Goal: Information Seeking & Learning: Find specific fact

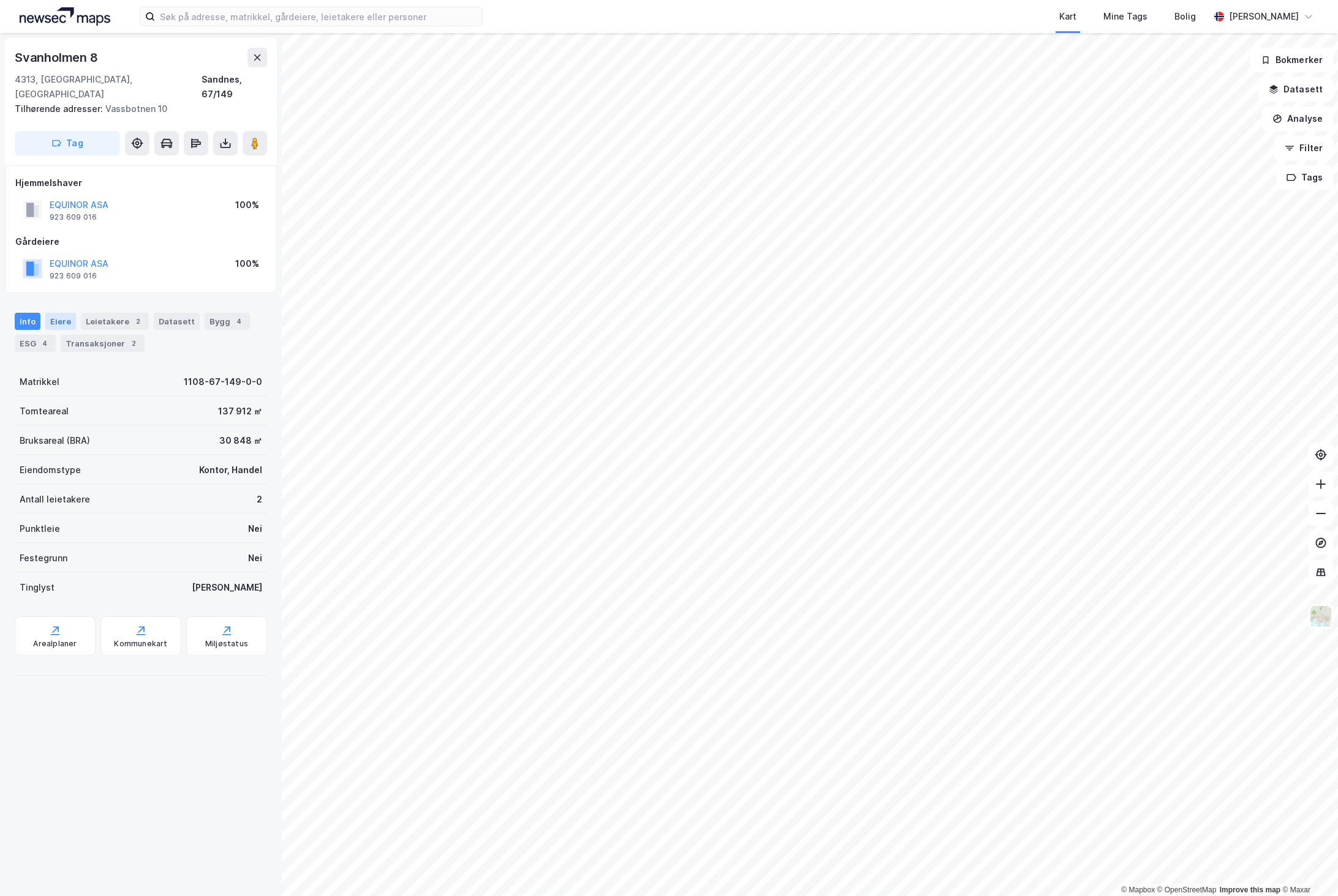
click at [65, 313] on div "Eiere" at bounding box center [60, 321] width 30 height 17
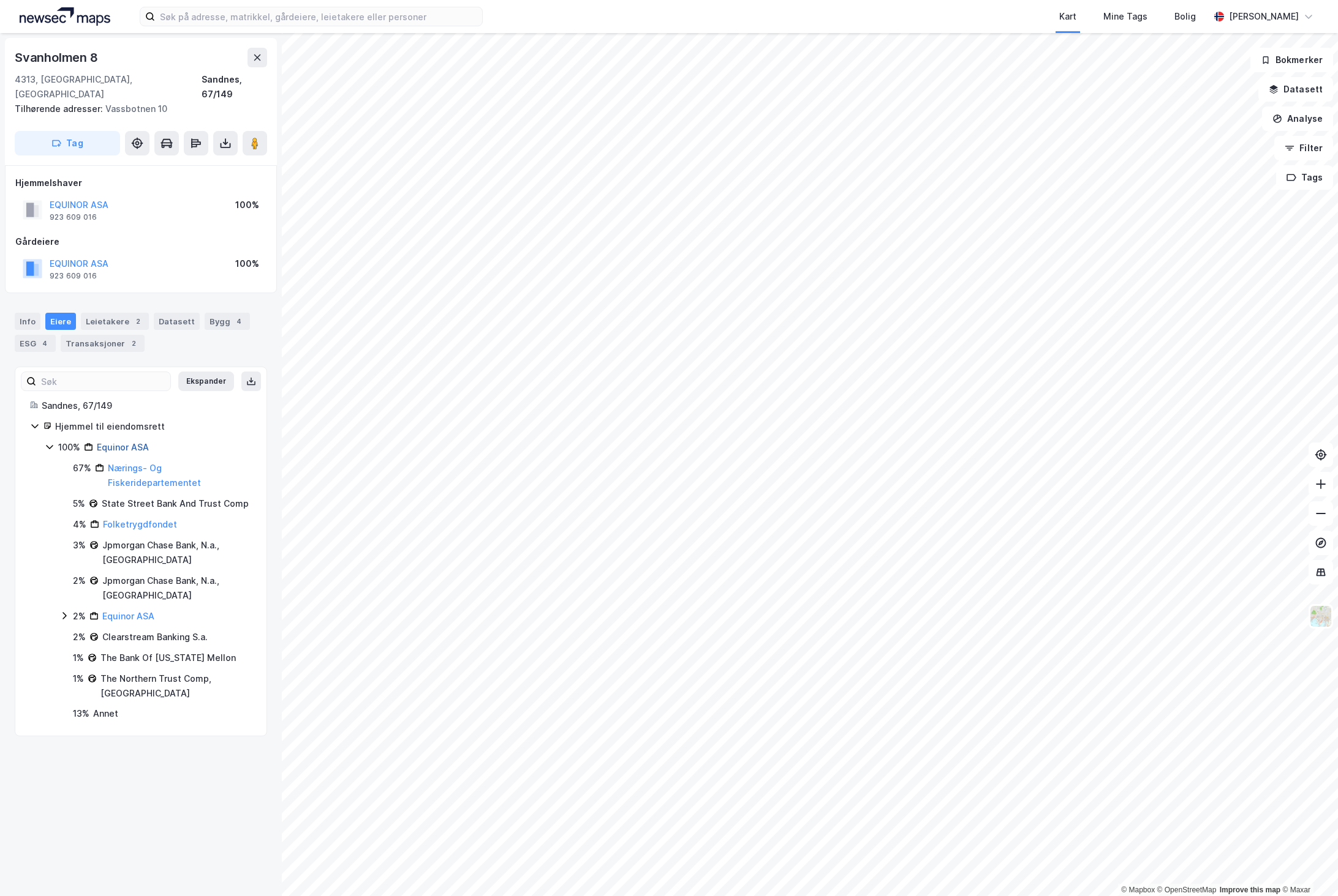
click at [138, 442] on link "Equinor ASA" at bounding box center [123, 447] width 52 height 11
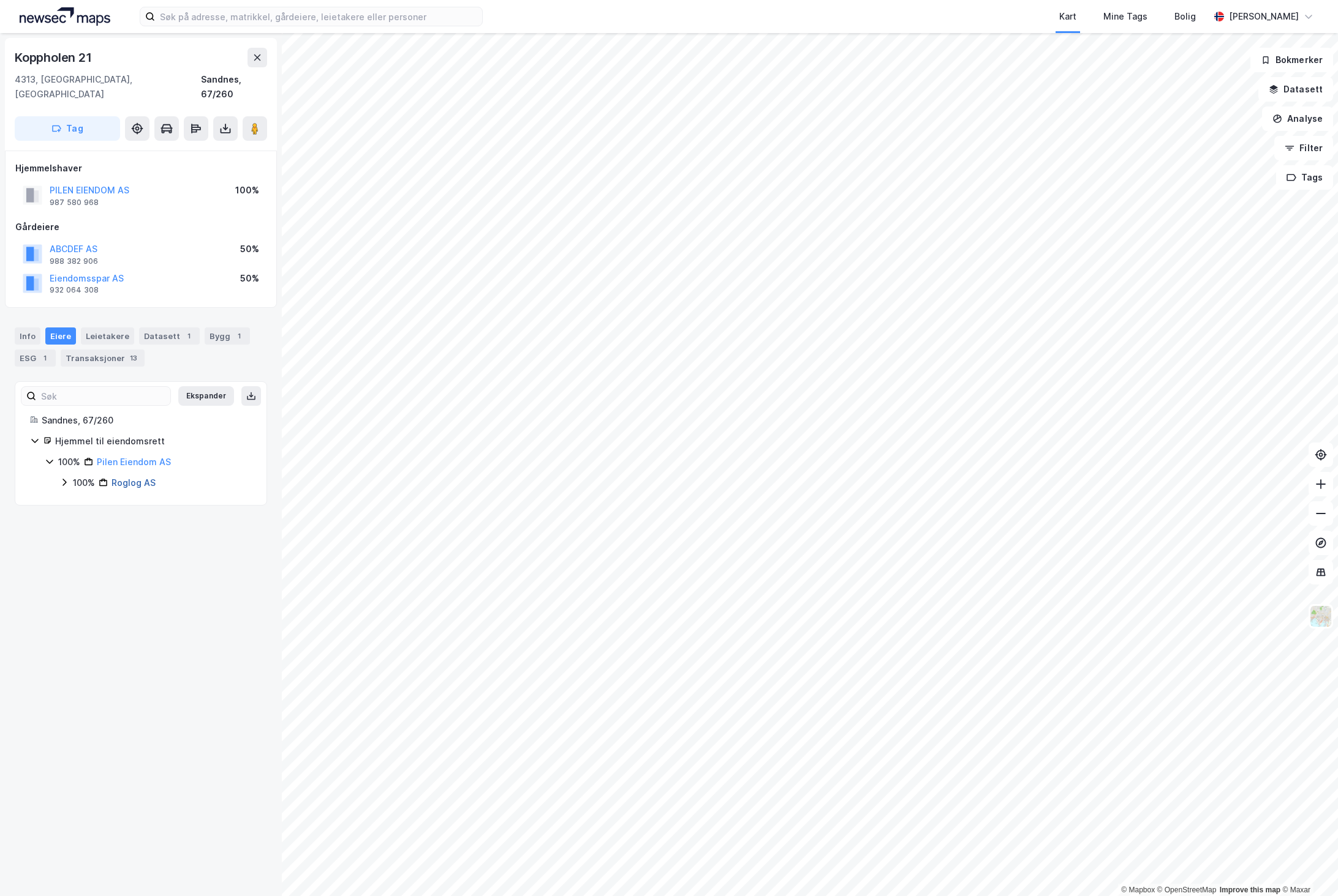
click at [137, 477] on link "Roglog AS" at bounding box center [133, 482] width 44 height 11
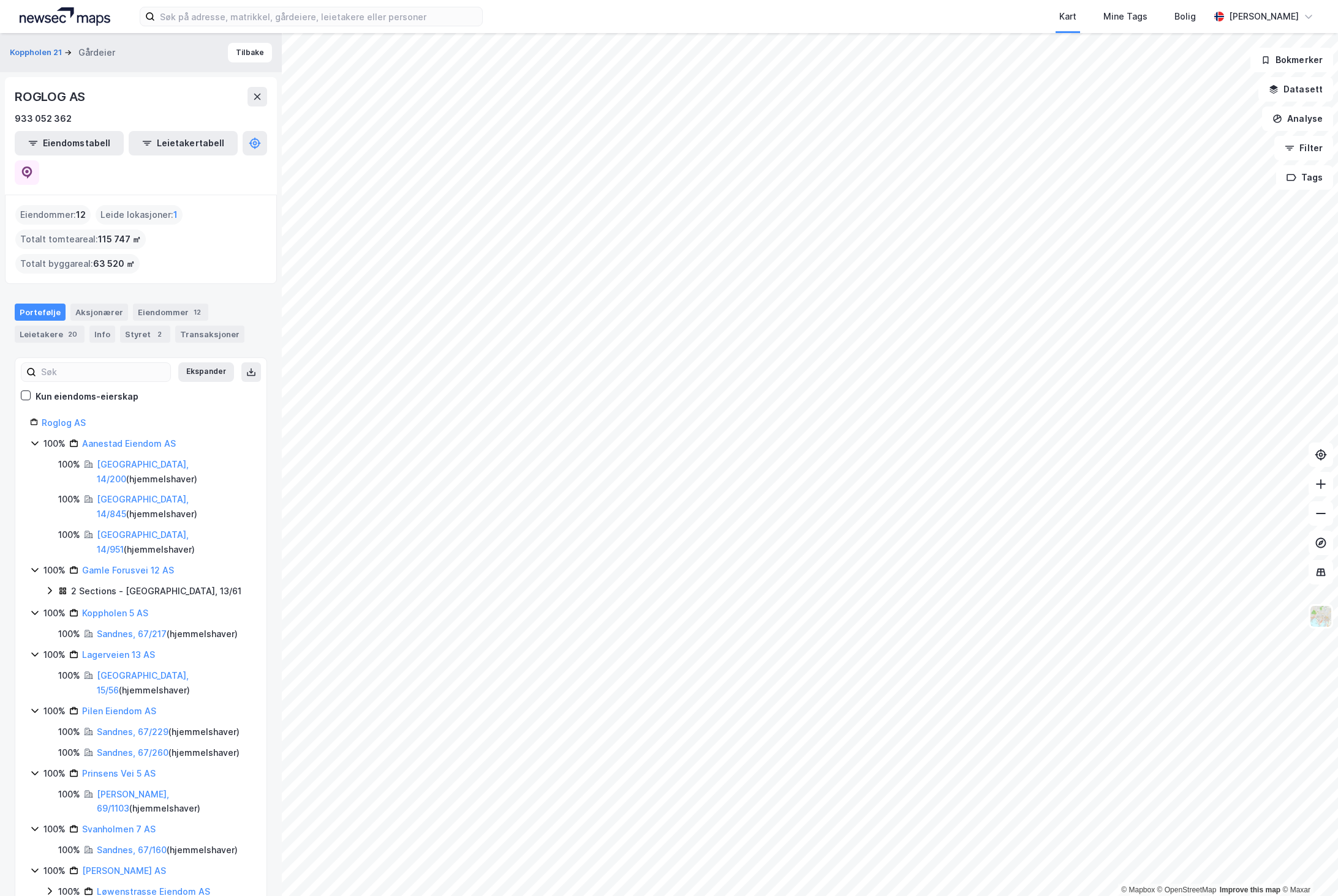
click at [145, 438] on link "Aanestad Eiendom AS" at bounding box center [128, 443] width 94 height 11
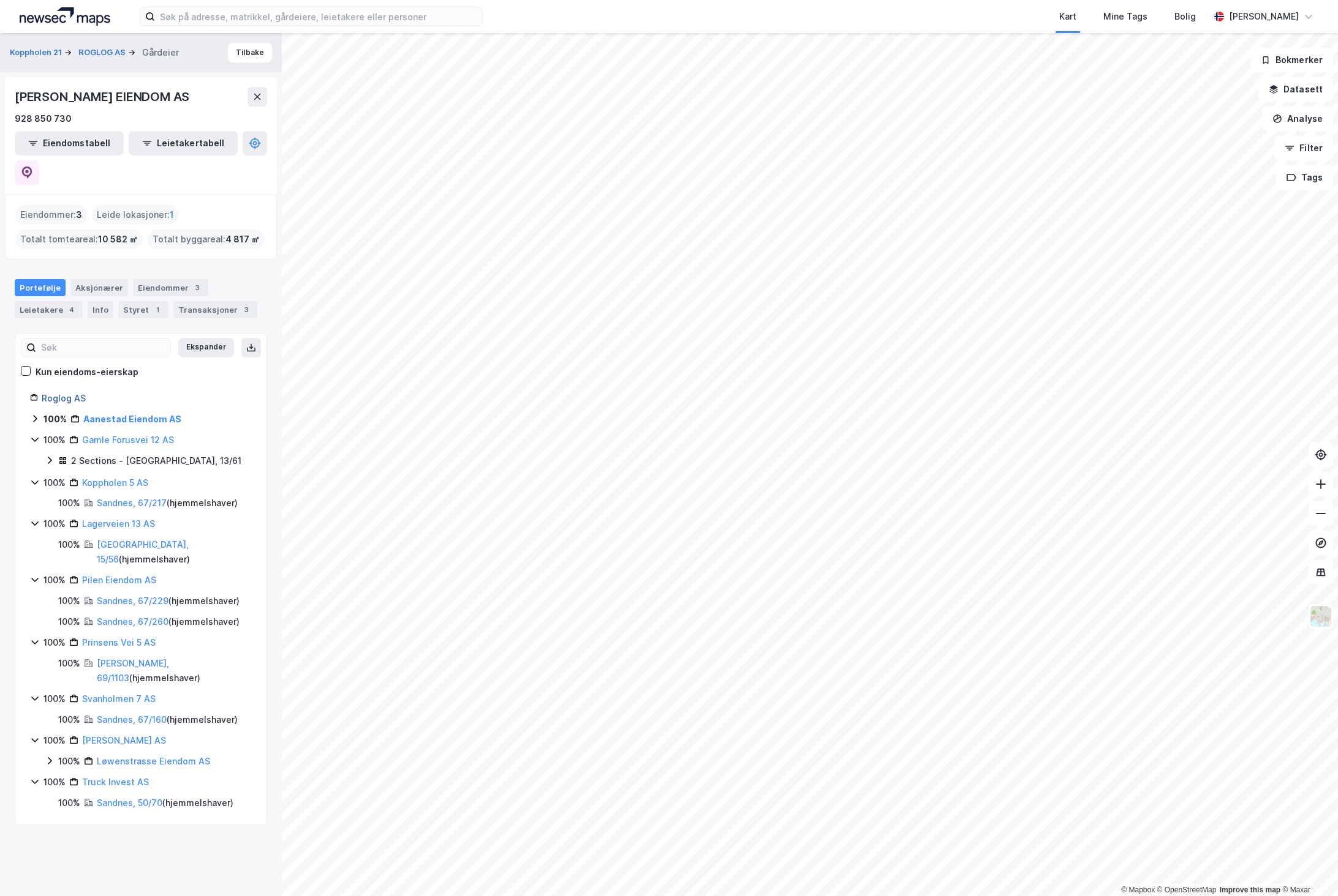
click at [67, 393] on link "Roglog AS" at bounding box center [64, 398] width 44 height 11
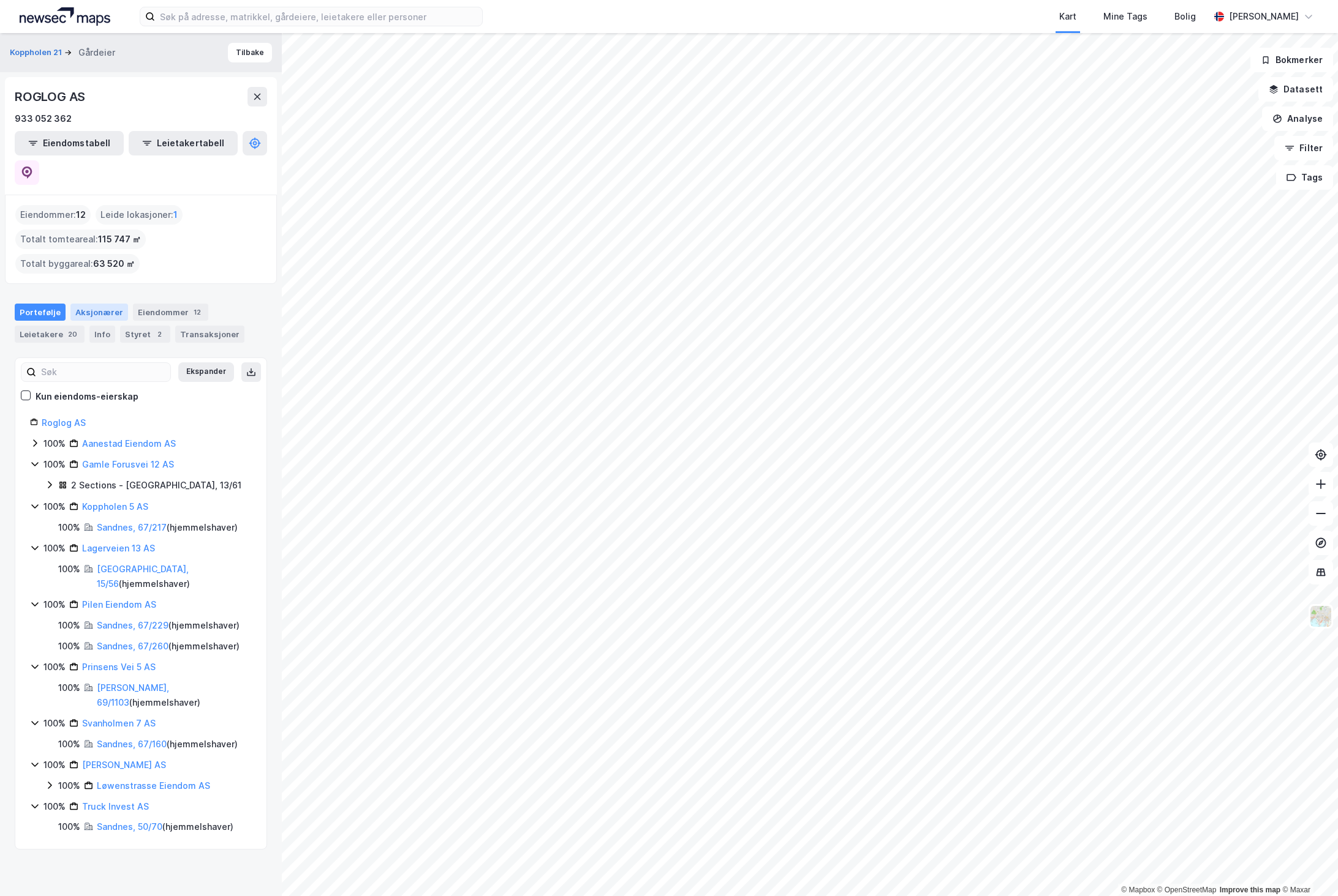
click at [86, 303] on div "Aksjonærer" at bounding box center [99, 311] width 57 height 17
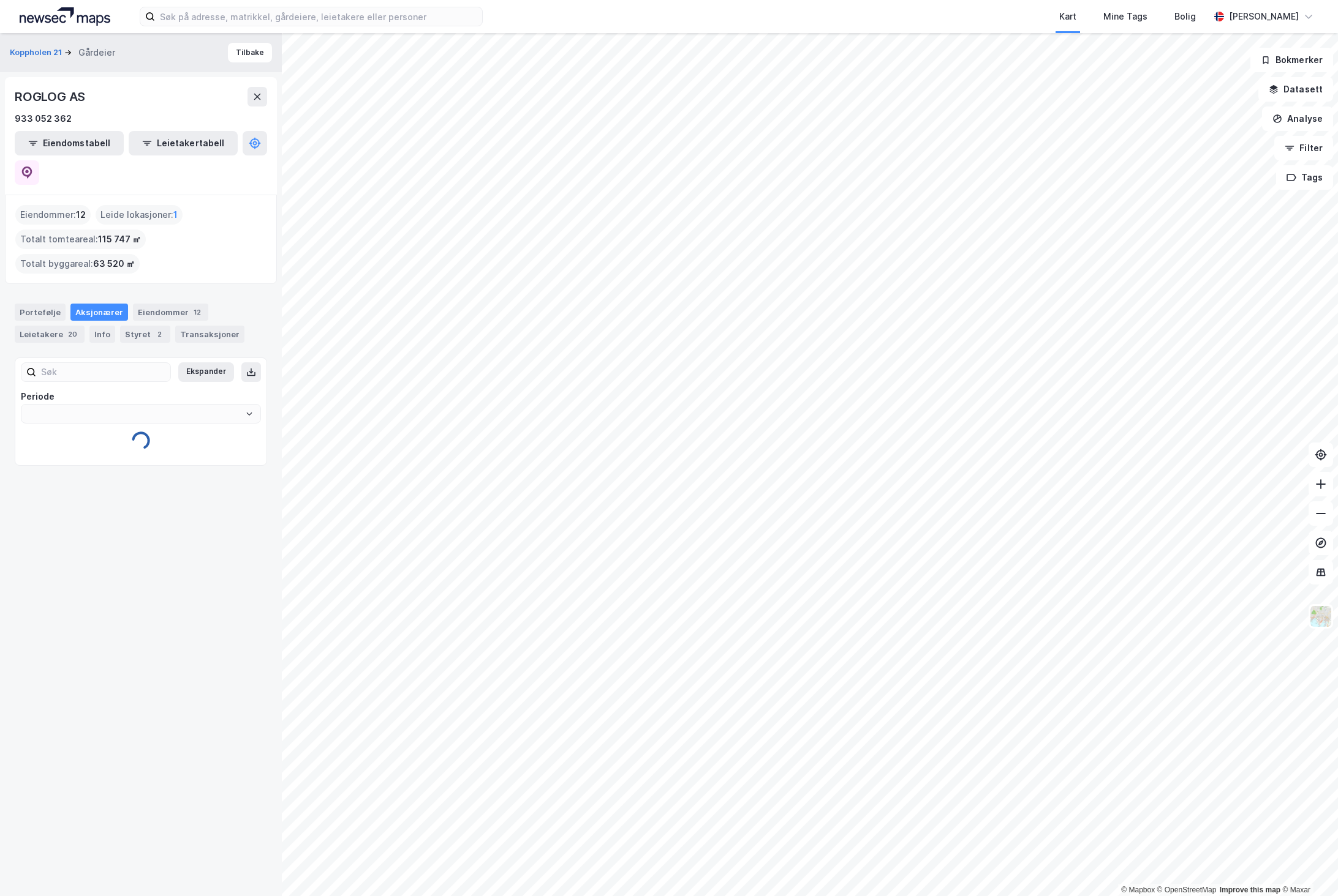
type input "Siste"
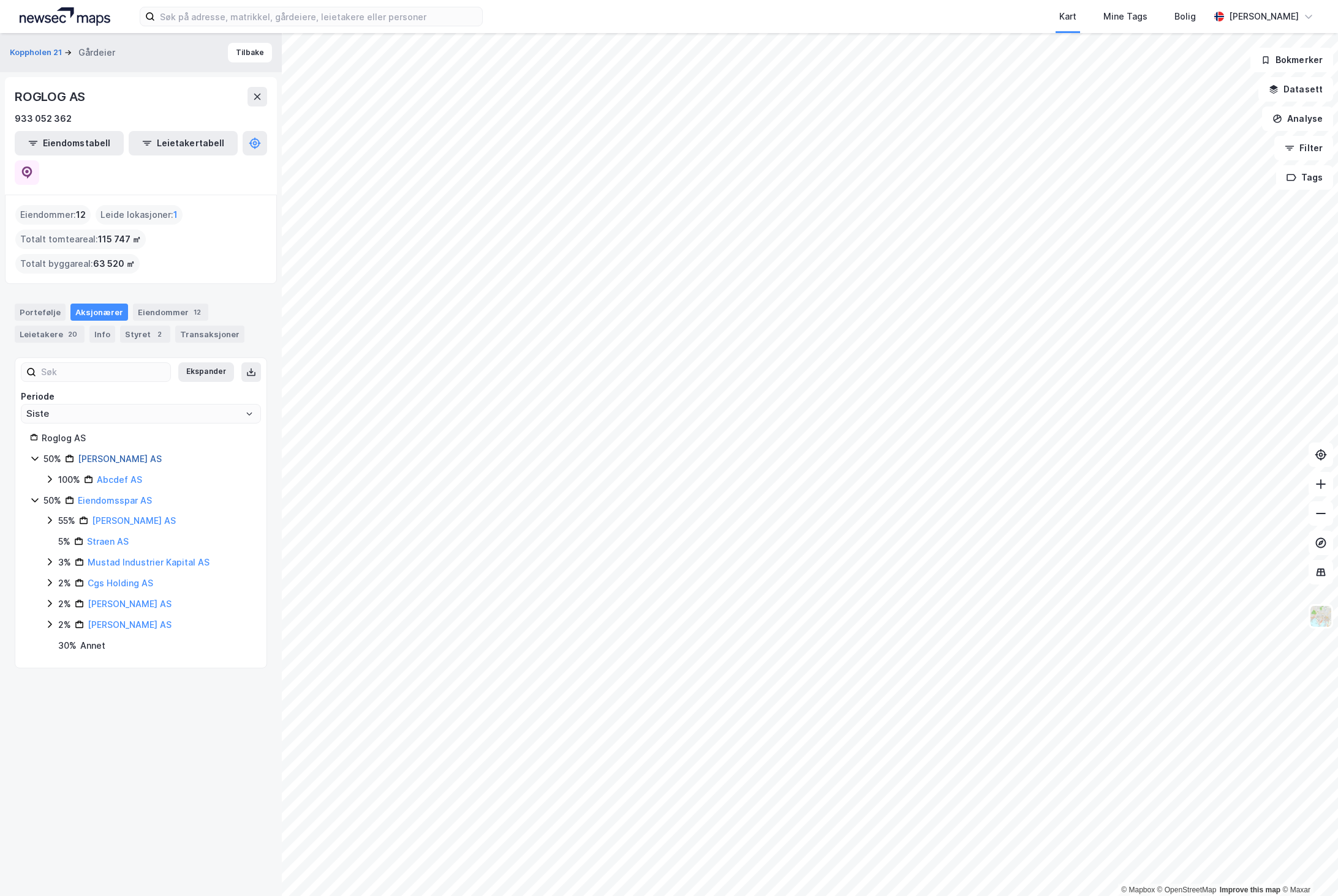
click at [132, 454] on link "[PERSON_NAME] AS" at bounding box center [119, 459] width 84 height 11
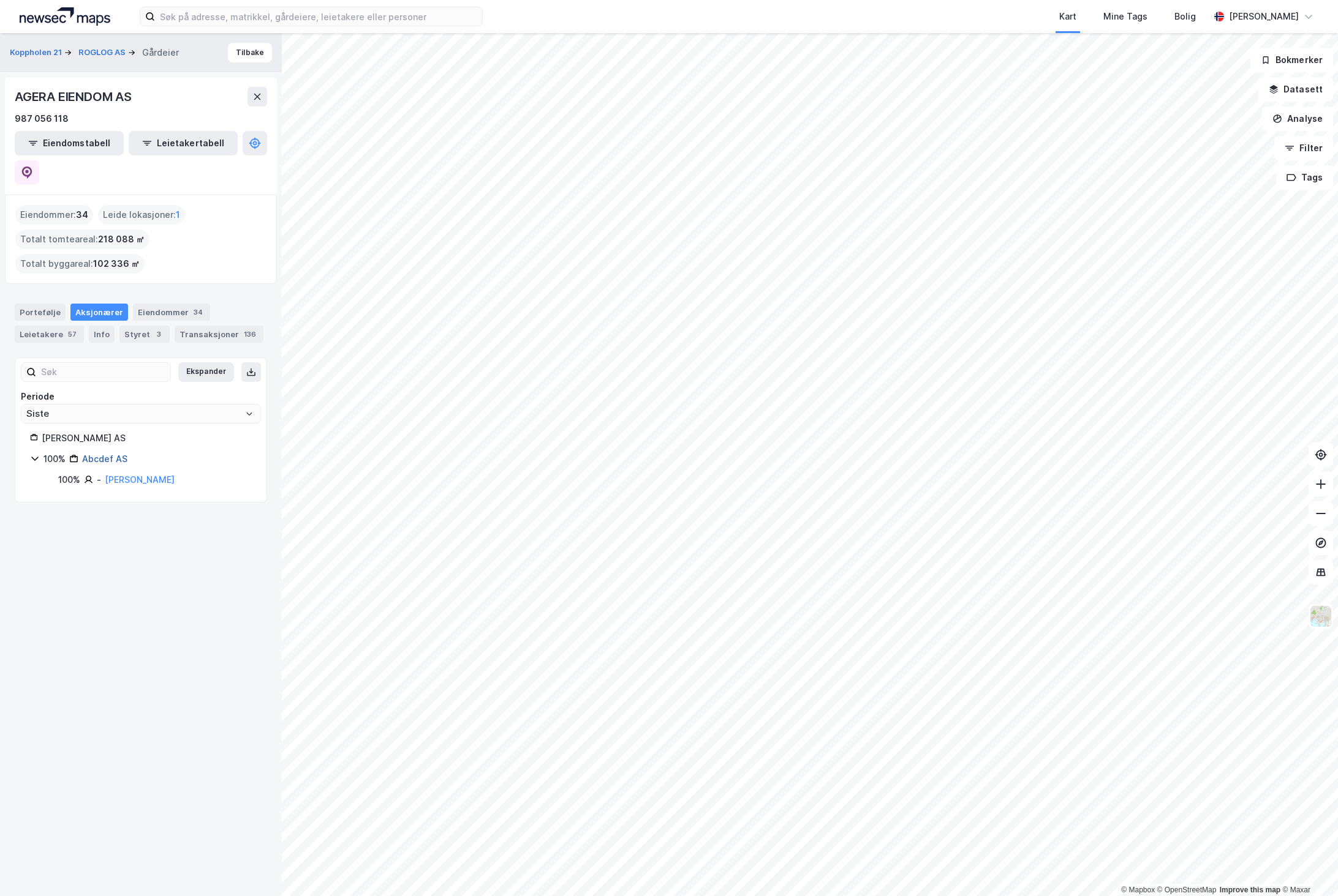
click at [109, 454] on link "Abcdef AS" at bounding box center [104, 459] width 45 height 11
drag, startPoint x: 16, startPoint y: 96, endPoint x: 26, endPoint y: 94, distance: 10.2
click at [101, 100] on div "ABCDEF AS" at bounding box center [141, 96] width 253 height 20
